Goal: Register for event/course

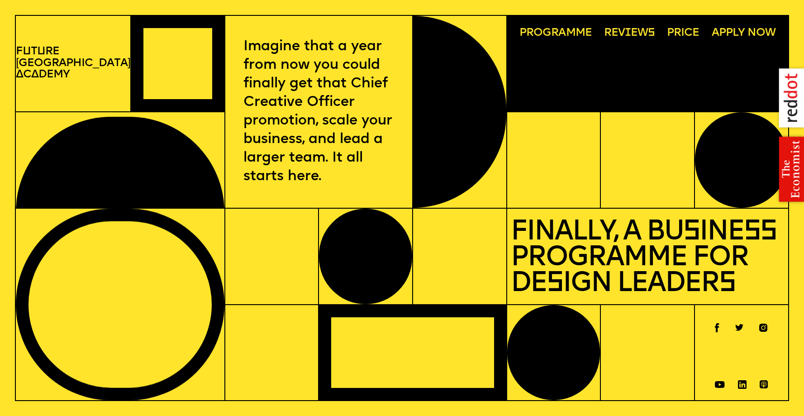
click at [559, 31] on span "Programme" at bounding box center [555, 34] width 72 height 12
click at [543, 37] on span "Programme" at bounding box center [555, 34] width 72 height 12
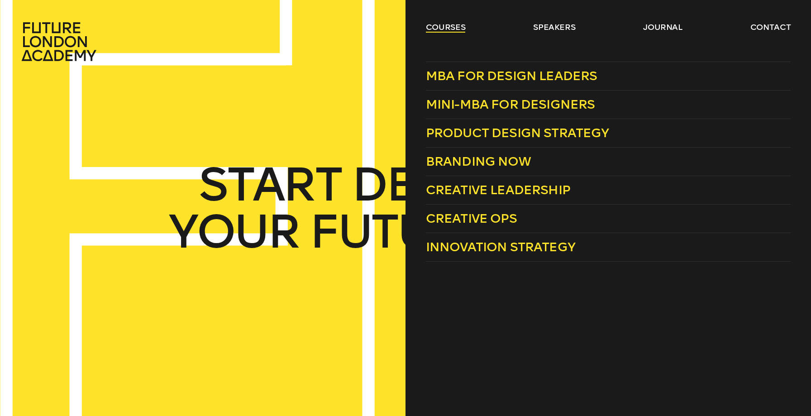
click at [446, 29] on link "courses" at bounding box center [446, 27] width 40 height 11
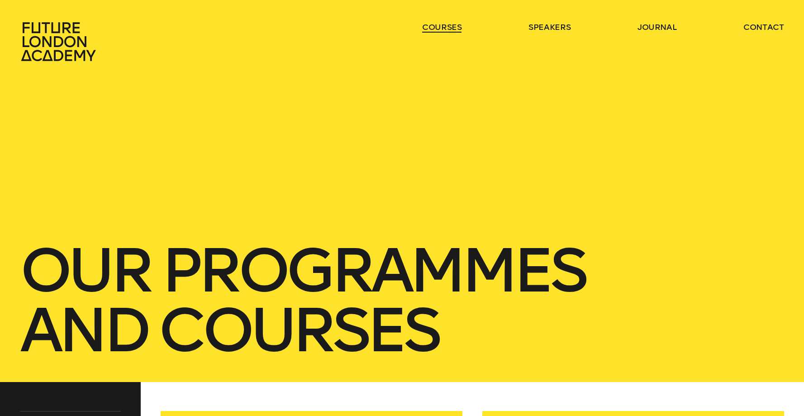
click at [447, 29] on link "courses" at bounding box center [442, 27] width 40 height 11
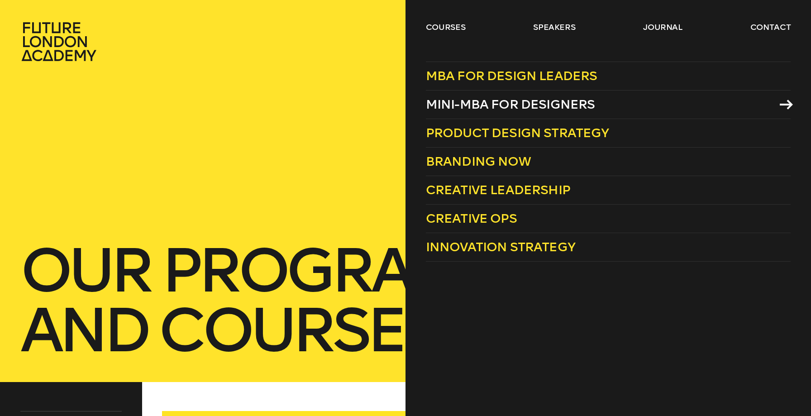
click at [463, 103] on span "Mini-MBA for Designers" at bounding box center [510, 104] width 169 height 15
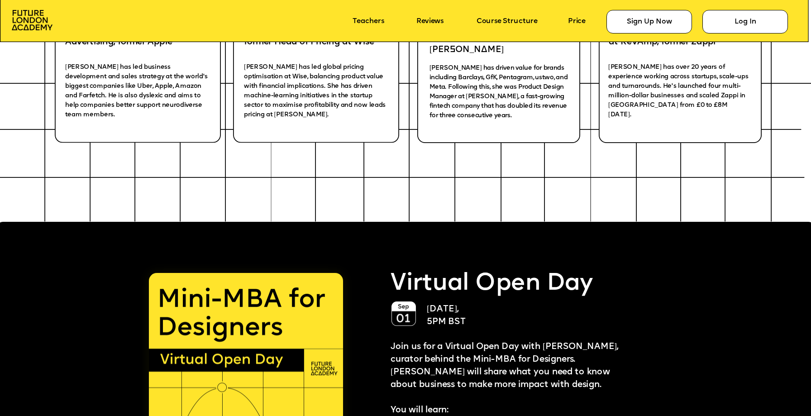
scroll to position [1927, 0]
